Goal: Check status

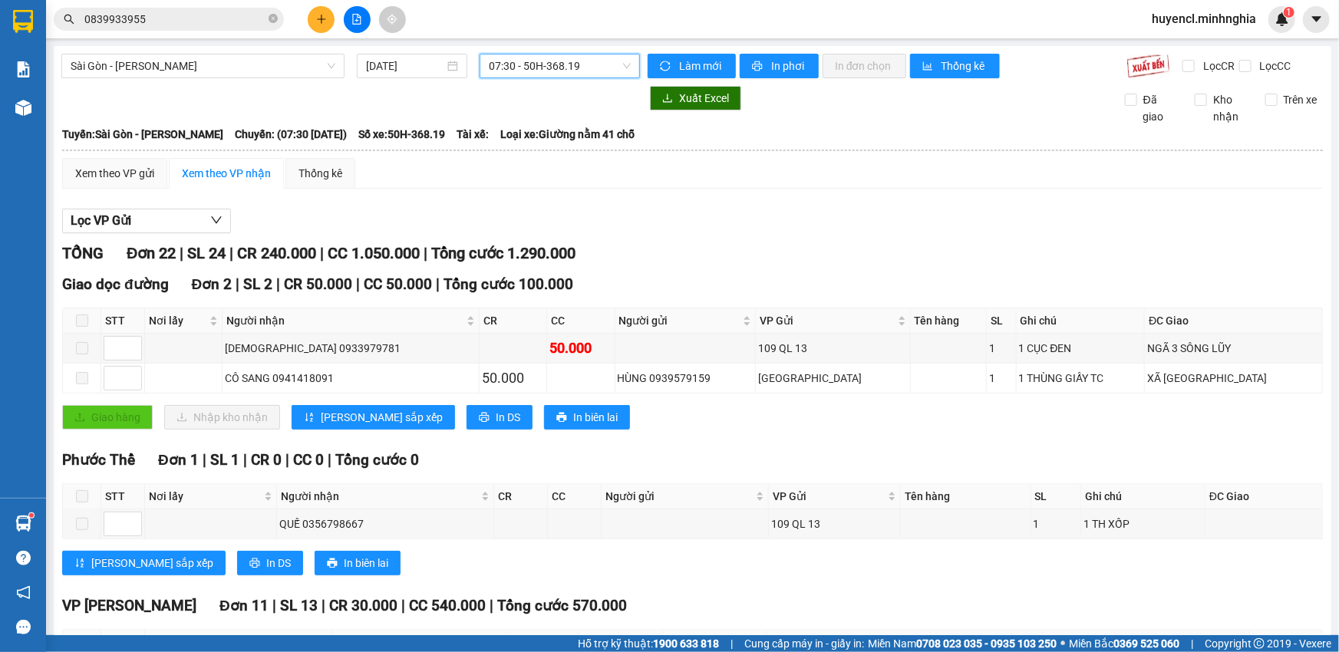
click at [559, 64] on span "07:30 - 50H-368.19" at bounding box center [560, 65] width 142 height 23
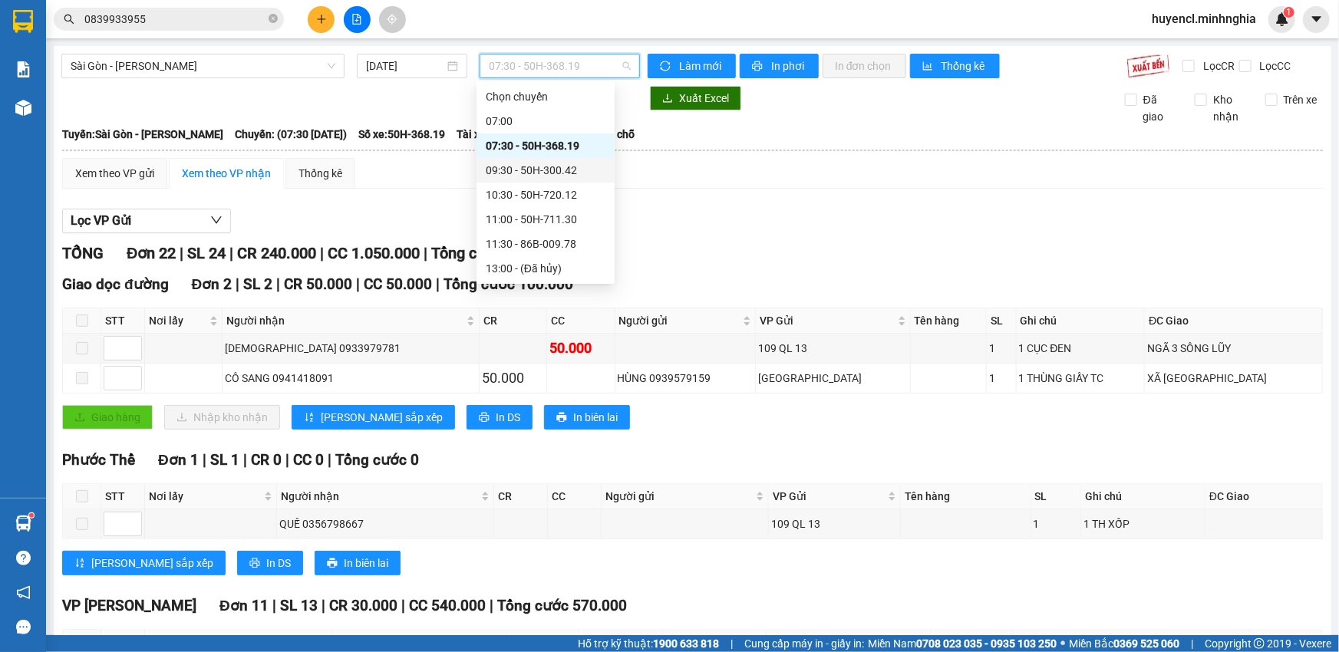
click at [578, 162] on div "09:30 - 50H-300.42" at bounding box center [546, 170] width 120 height 17
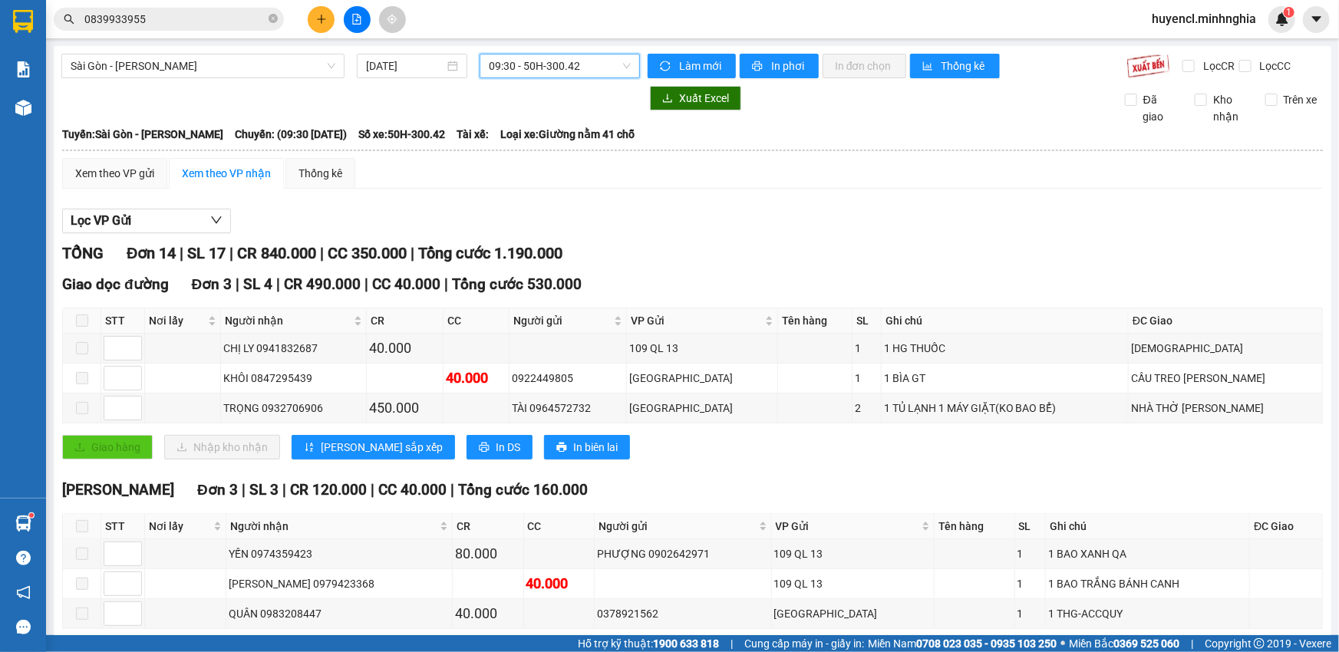
click at [562, 55] on span "09:30 - 50H-300.42" at bounding box center [560, 65] width 142 height 23
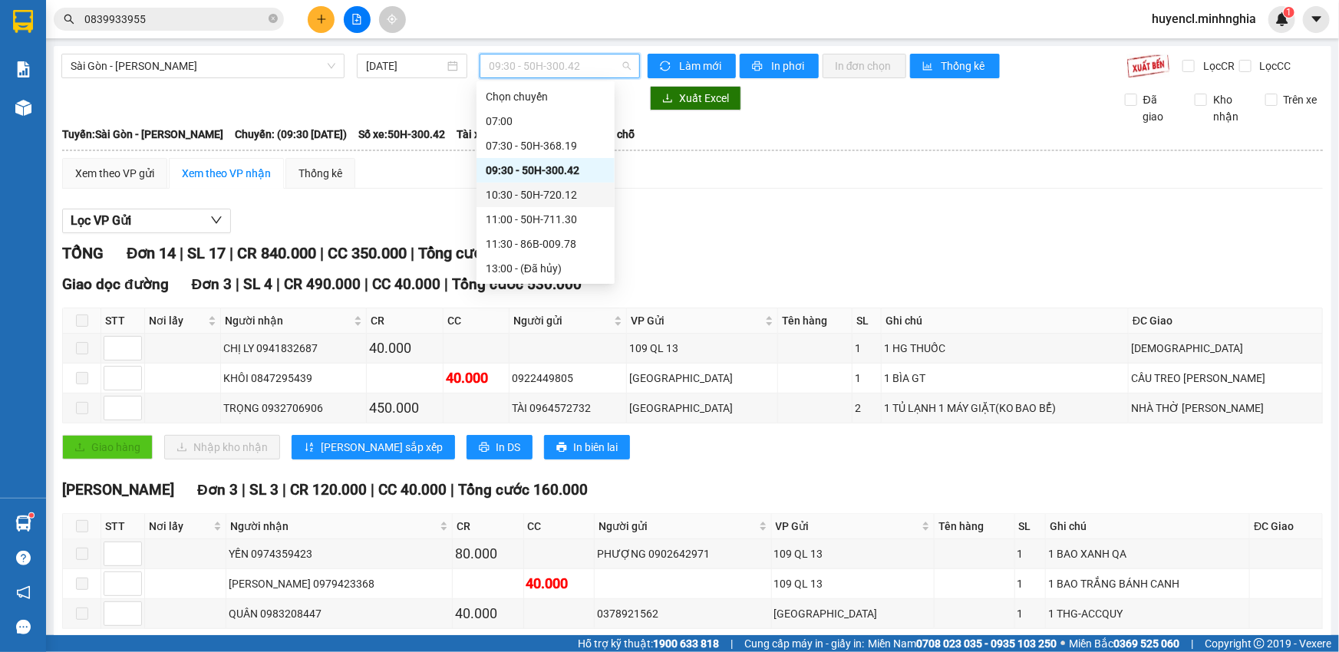
click at [569, 186] on div "10:30 - 50H-720.12" at bounding box center [546, 194] width 120 height 17
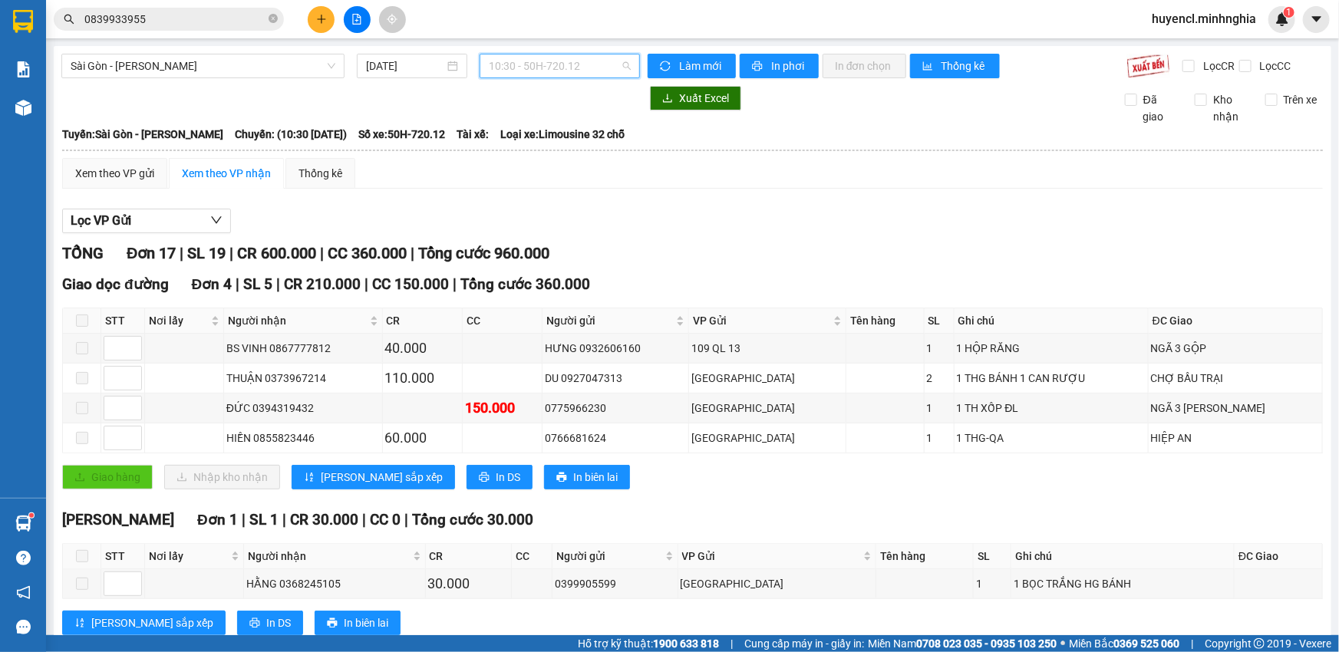
click at [565, 74] on span "10:30 - 50H-720.12" at bounding box center [560, 65] width 142 height 23
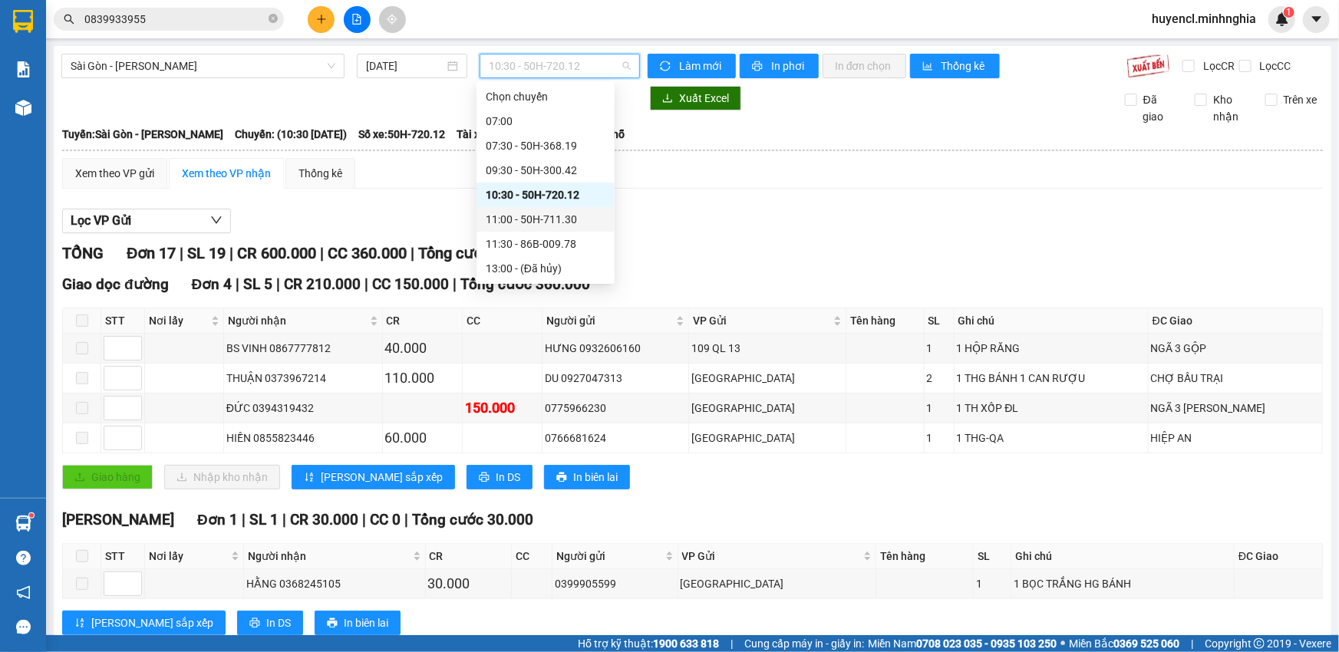
click at [546, 211] on div "11:00 - 50H-711.30" at bounding box center [546, 219] width 120 height 17
